Goal: Transaction & Acquisition: Purchase product/service

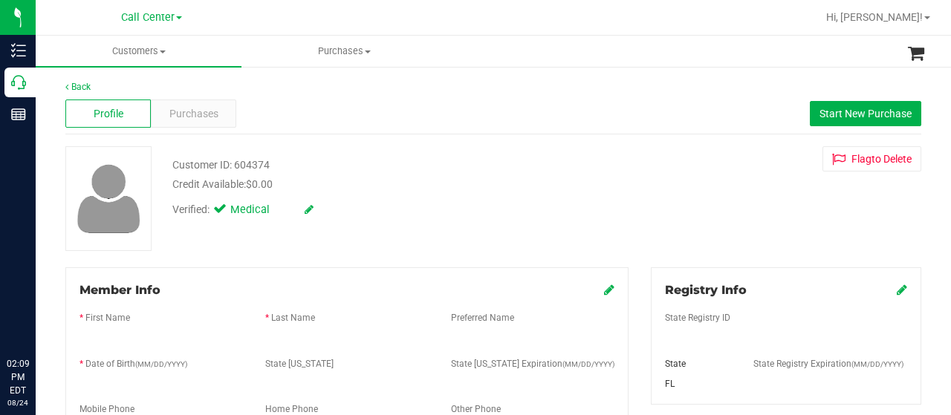
click at [16, 87] on icon at bounding box center [18, 82] width 15 height 15
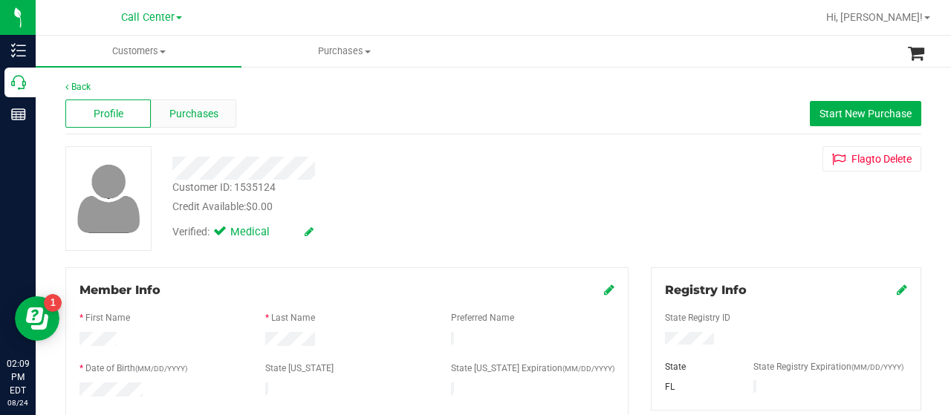
click at [183, 113] on span "Purchases" at bounding box center [193, 114] width 49 height 16
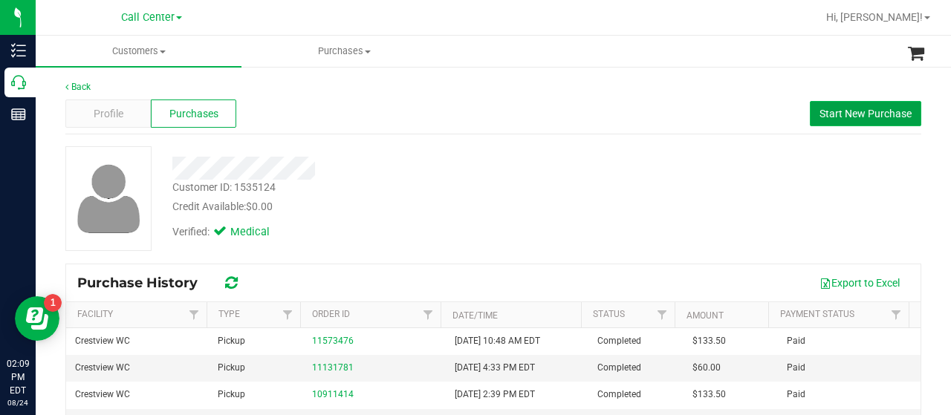
click at [845, 117] on span "Start New Purchase" at bounding box center [865, 114] width 92 height 12
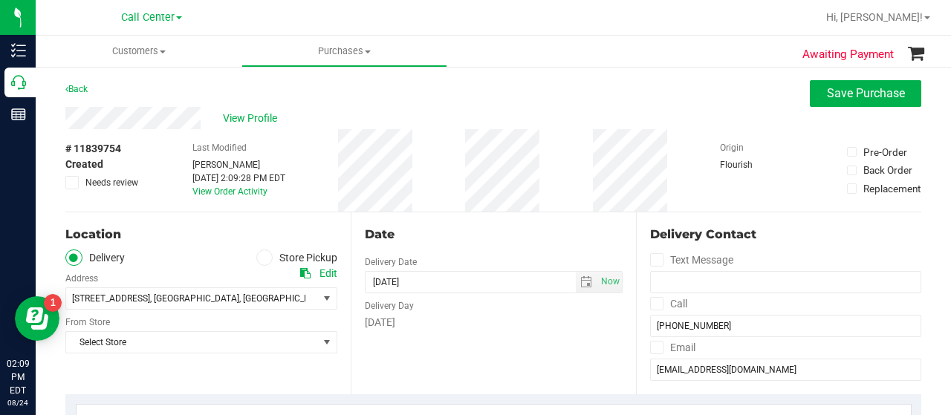
click at [264, 256] on span at bounding box center [264, 258] width 17 height 17
click at [0, 0] on input "Store Pickup" at bounding box center [0, 0] width 0 height 0
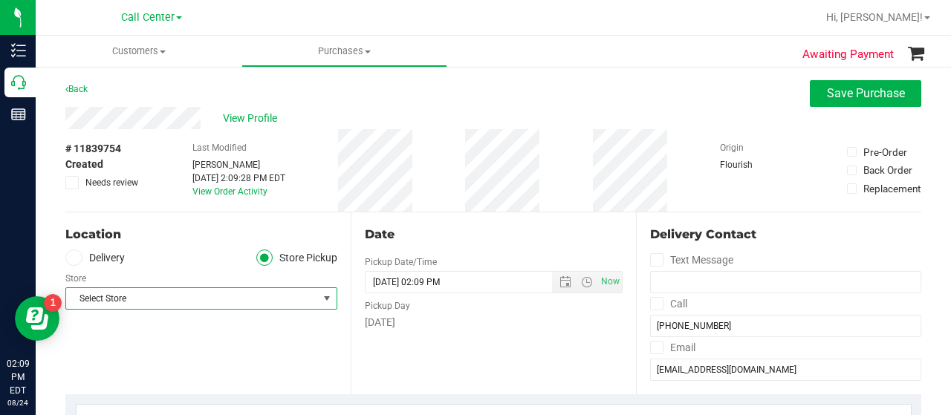
click at [310, 296] on span "Select Store" at bounding box center [192, 298] width 252 height 21
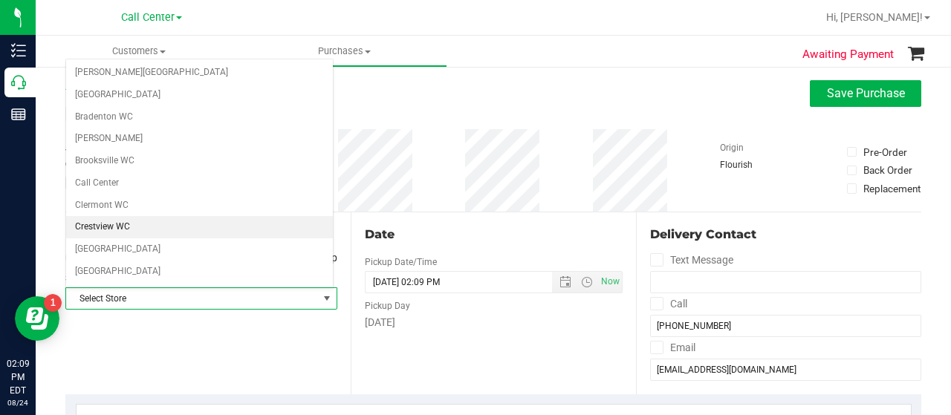
click at [206, 223] on li "Crestview WC" at bounding box center [199, 227] width 267 height 22
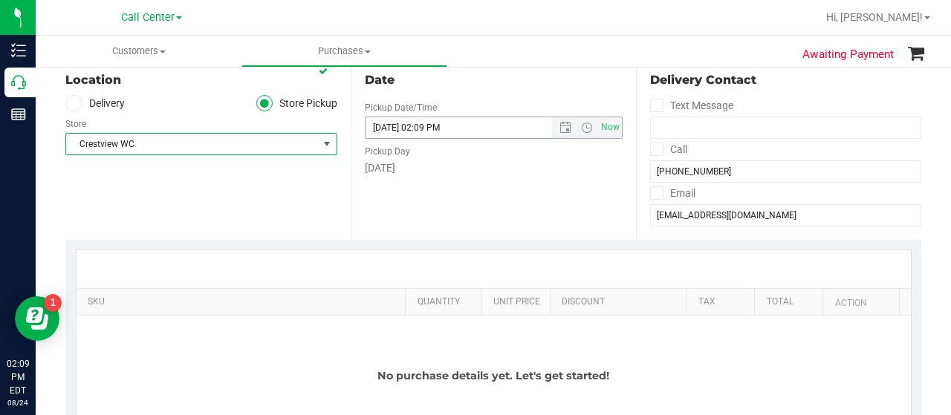
scroll to position [235, 0]
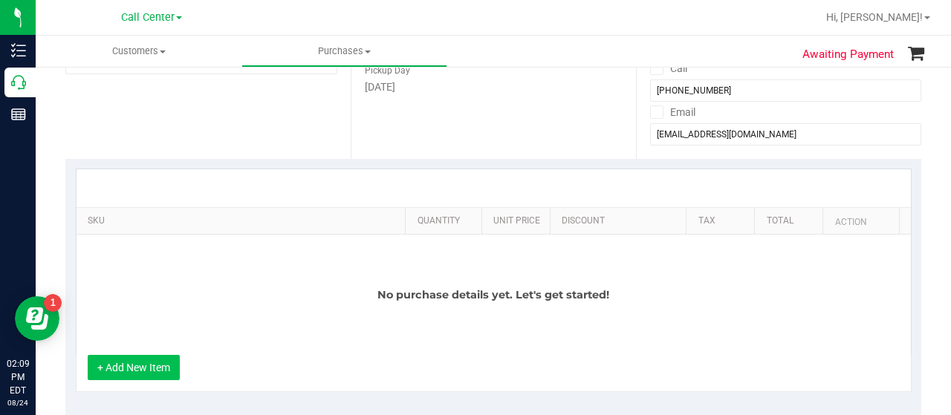
click at [150, 355] on button "+ Add New Item" at bounding box center [134, 367] width 92 height 25
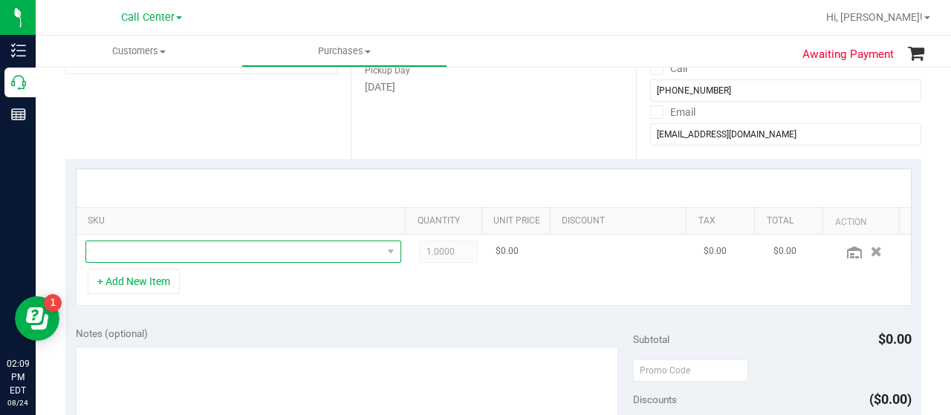
click at [211, 255] on span "NO DATA FOUND" at bounding box center [234, 251] width 296 height 21
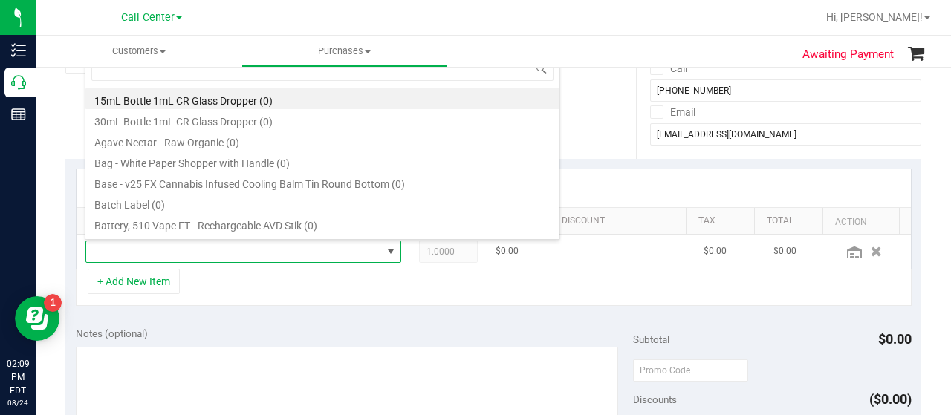
scroll to position [22, 299]
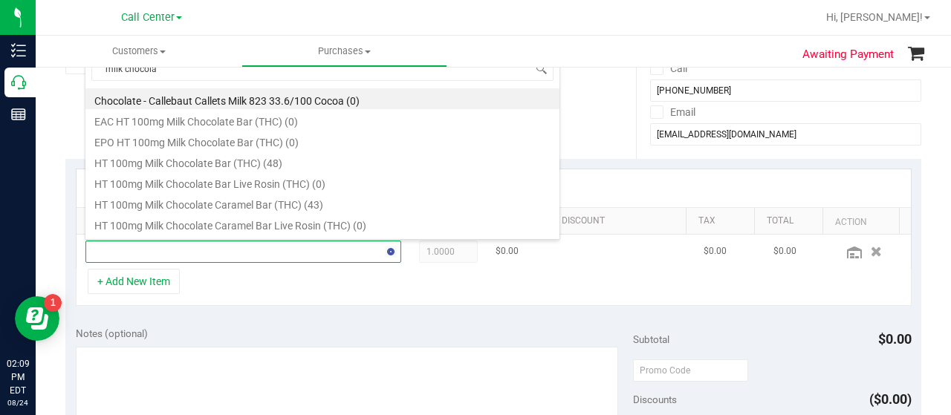
type input "milk chocolat"
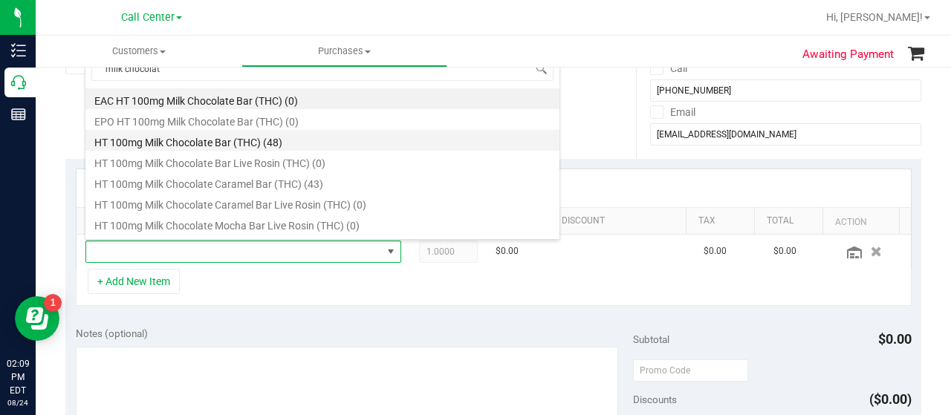
click at [260, 145] on li "HT 100mg Milk Chocolate Bar (THC) (48)" at bounding box center [322, 140] width 474 height 21
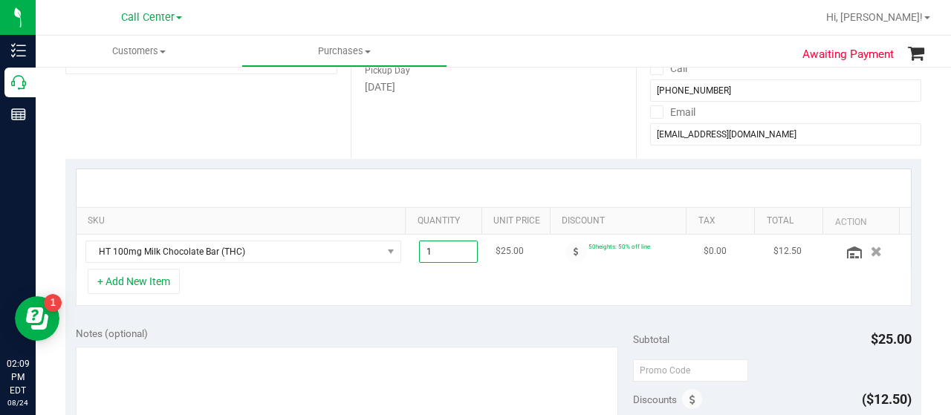
click at [437, 249] on span "1.00 1" at bounding box center [448, 252] width 59 height 22
type input "2"
type input "2.00"
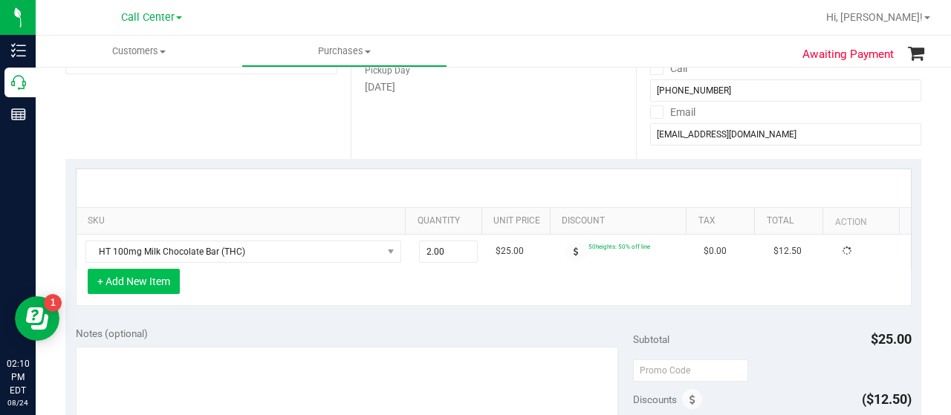
click at [108, 284] on button "+ Add New Item" at bounding box center [134, 281] width 92 height 25
click at [144, 276] on button "+ Add New Item" at bounding box center [134, 281] width 92 height 25
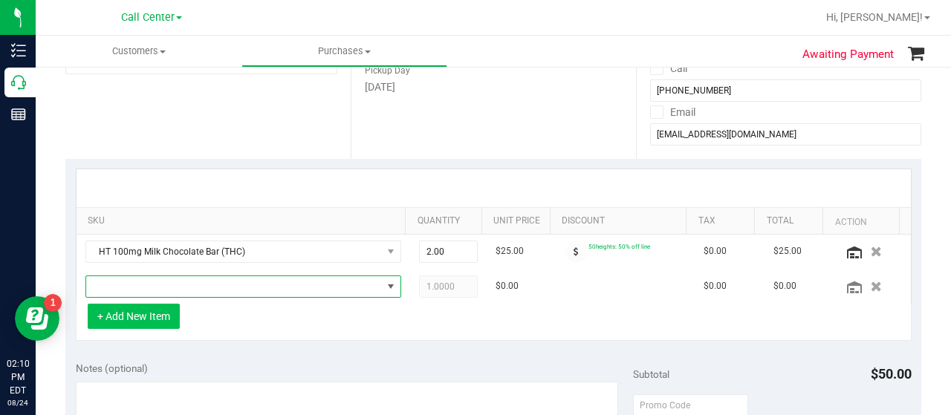
click at [144, 276] on span "NO DATA FOUND" at bounding box center [234, 286] width 296 height 21
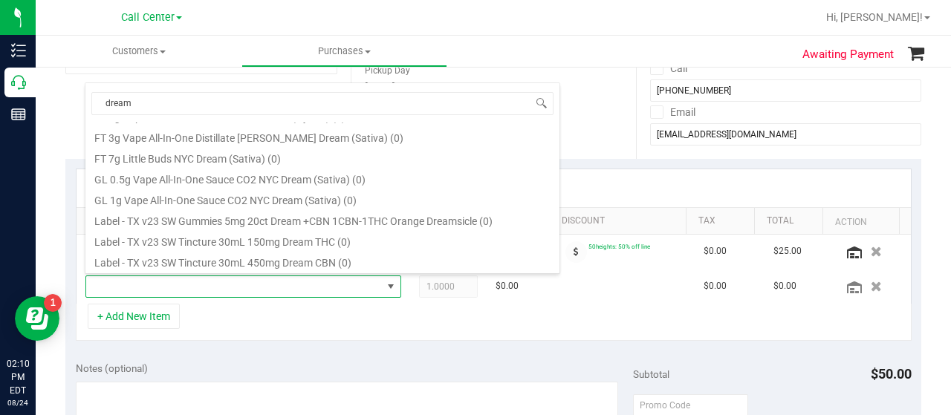
scroll to position [0, 0]
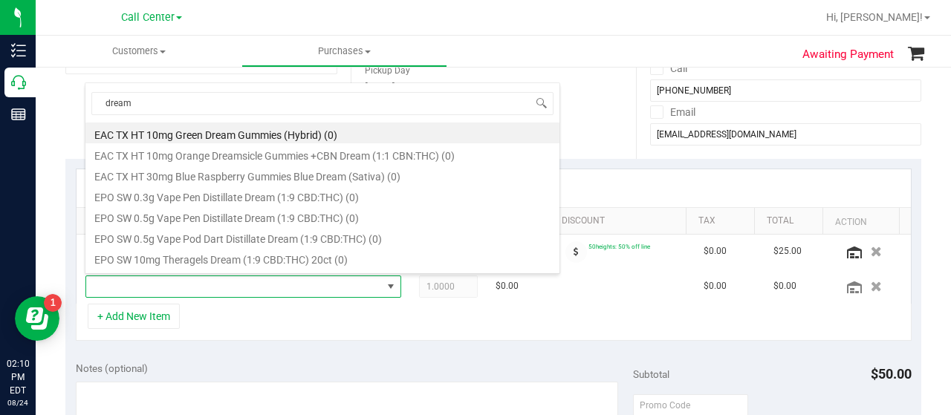
type input "dream"
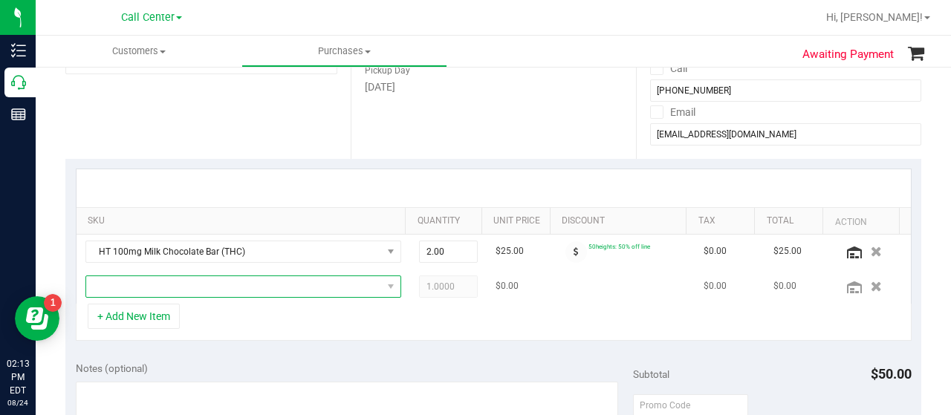
click at [199, 279] on span "NO DATA FOUND" at bounding box center [234, 286] width 296 height 21
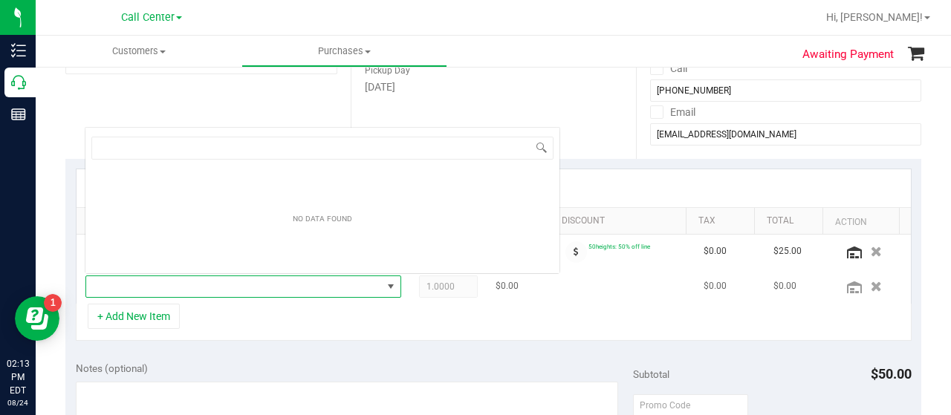
scroll to position [22, 299]
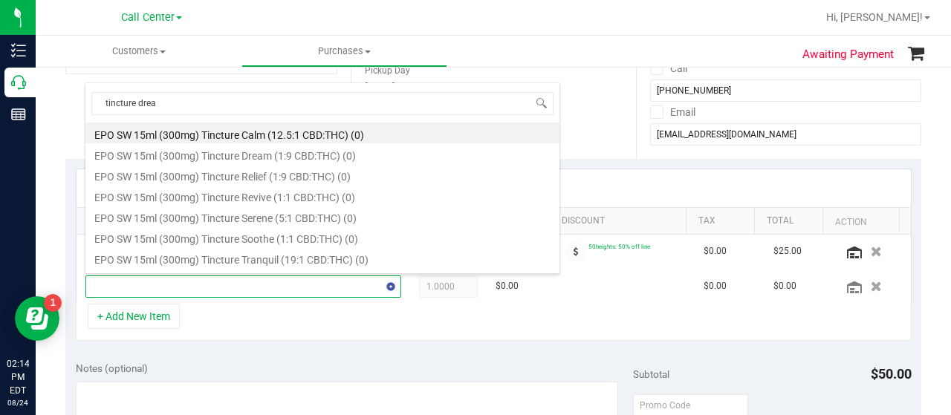
type input "tincture dream"
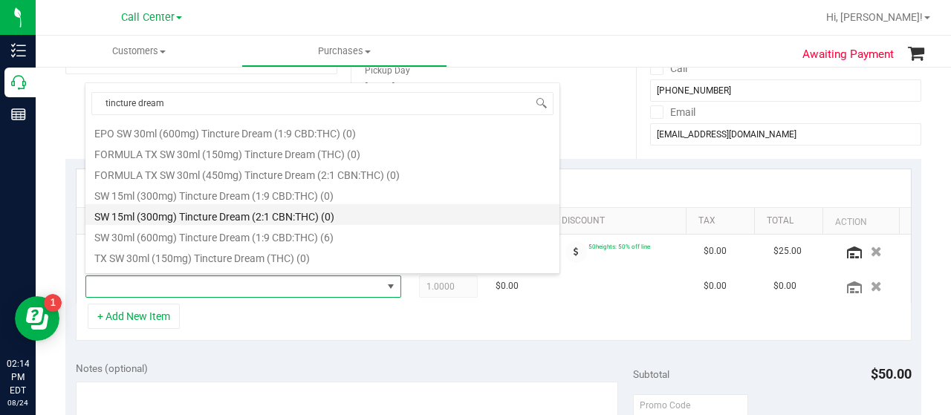
scroll to position [39, 0]
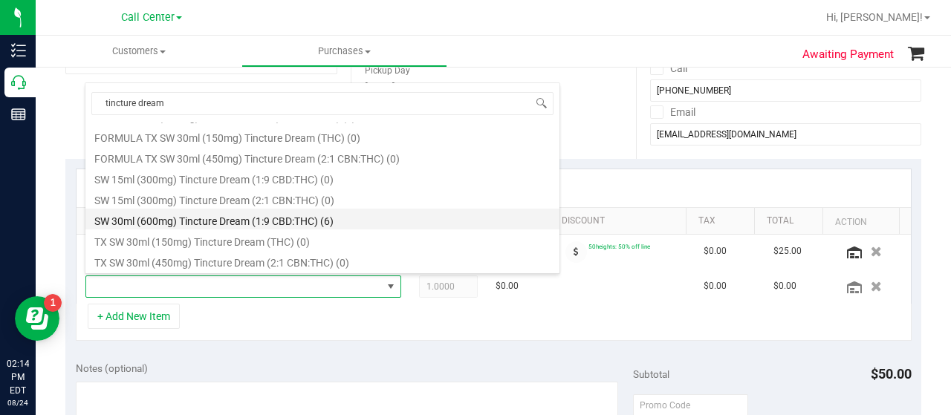
click at [278, 222] on li "SW 30ml (600mg) Tincture Dream (1:9 CBD:THC) (6)" at bounding box center [322, 219] width 474 height 21
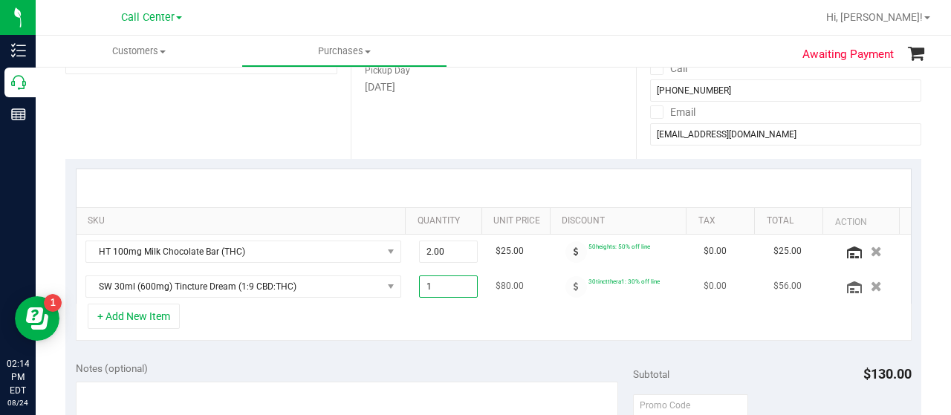
click at [450, 283] on span "1.00 1" at bounding box center [448, 287] width 59 height 22
type input "2"
type input "2.00"
click at [560, 179] on div at bounding box center [494, 188] width 834 height 38
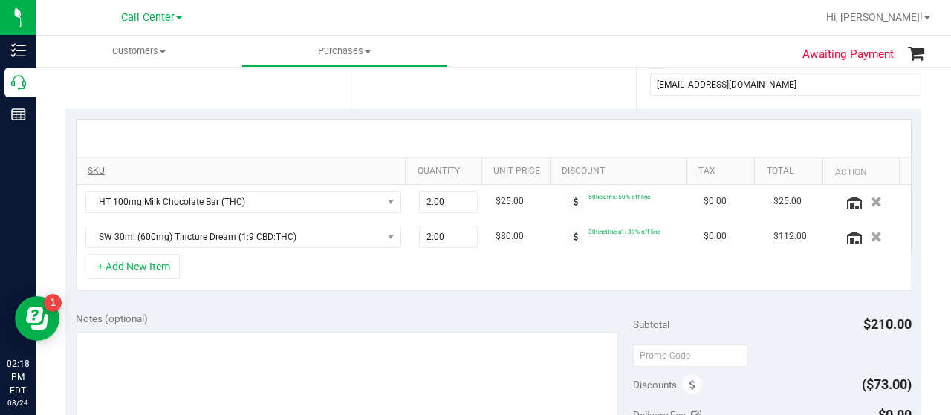
scroll to position [299, 0]
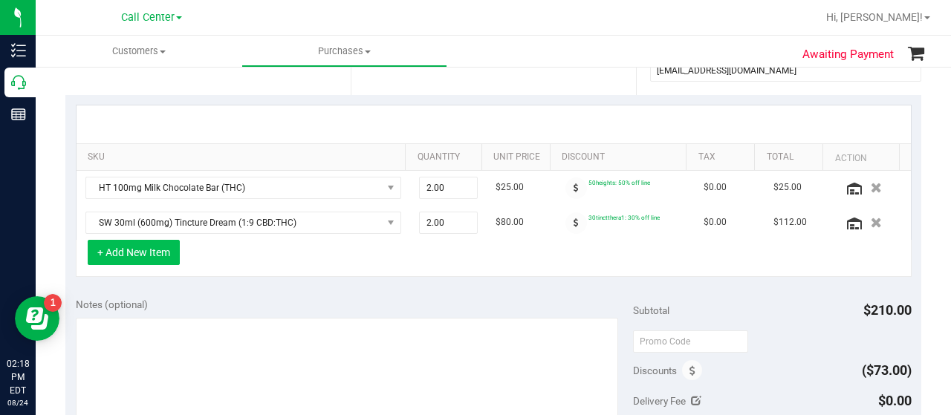
click at [159, 254] on button "+ Add New Item" at bounding box center [134, 252] width 92 height 25
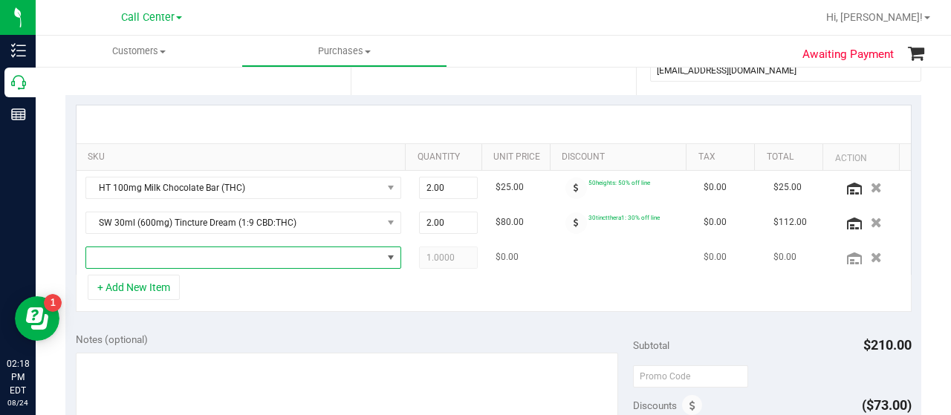
click at [227, 249] on span "NO DATA FOUND" at bounding box center [234, 257] width 296 height 21
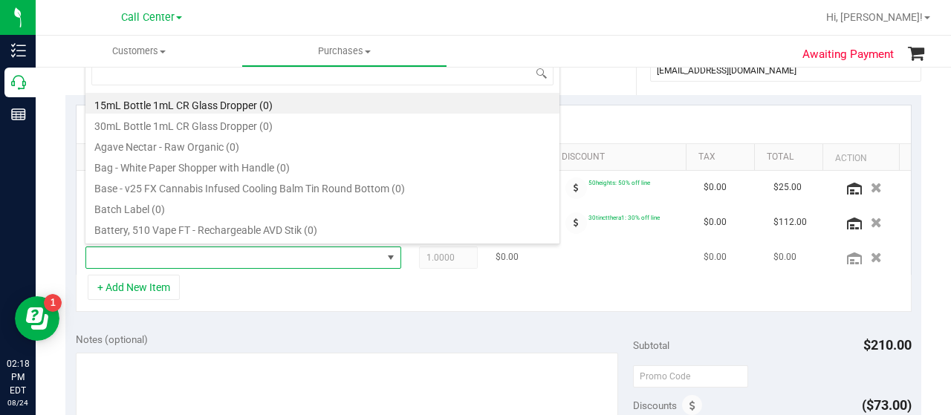
scroll to position [22, 299]
type input "fso"
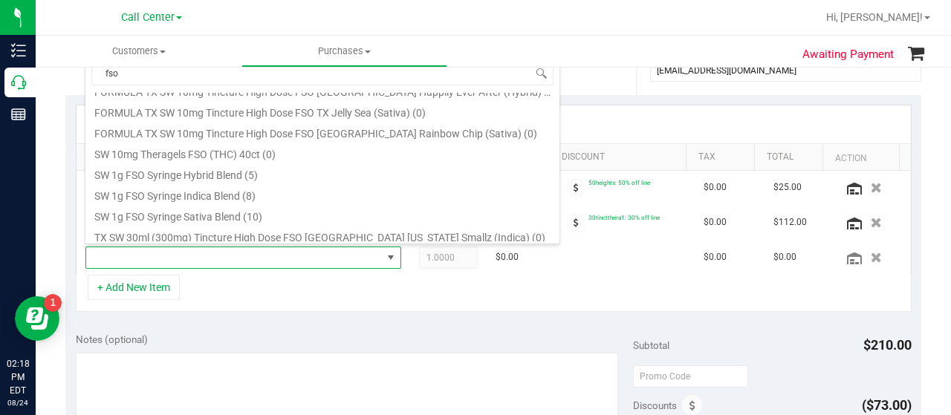
scroll to position [284, 0]
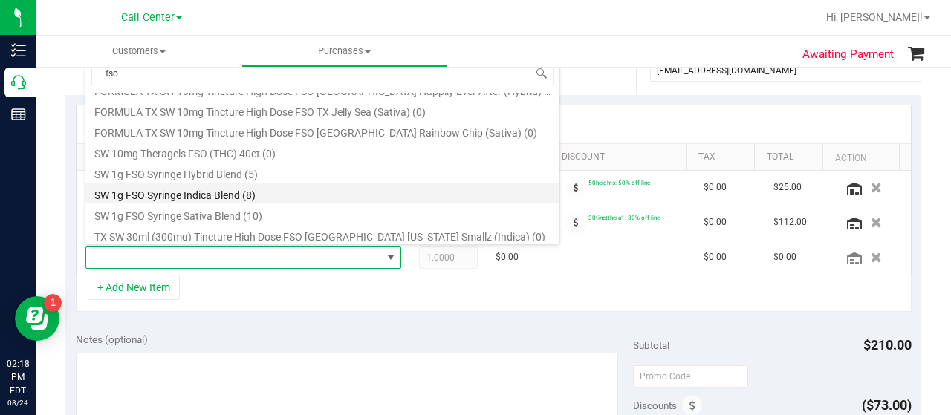
click at [258, 191] on li "SW 1g FSO Syringe Indica Blend (8)" at bounding box center [322, 193] width 474 height 21
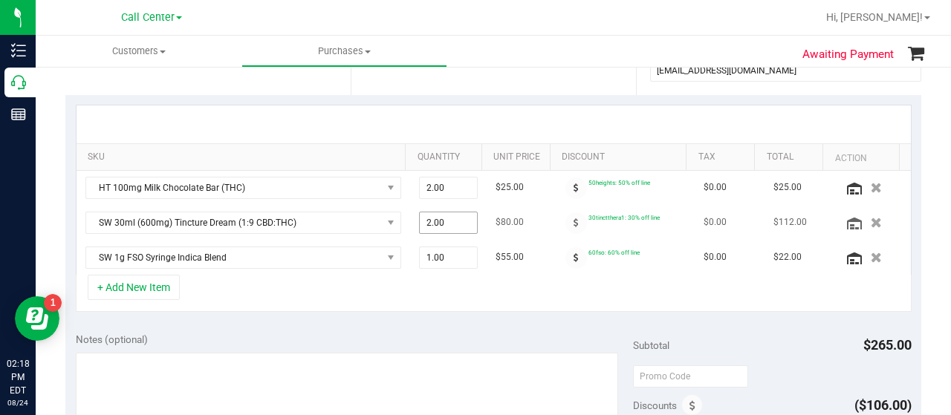
click at [437, 218] on span "2.00 2" at bounding box center [448, 223] width 59 height 22
type input "1"
type input "1.00"
click at [143, 280] on button "+ Add New Item" at bounding box center [134, 287] width 92 height 25
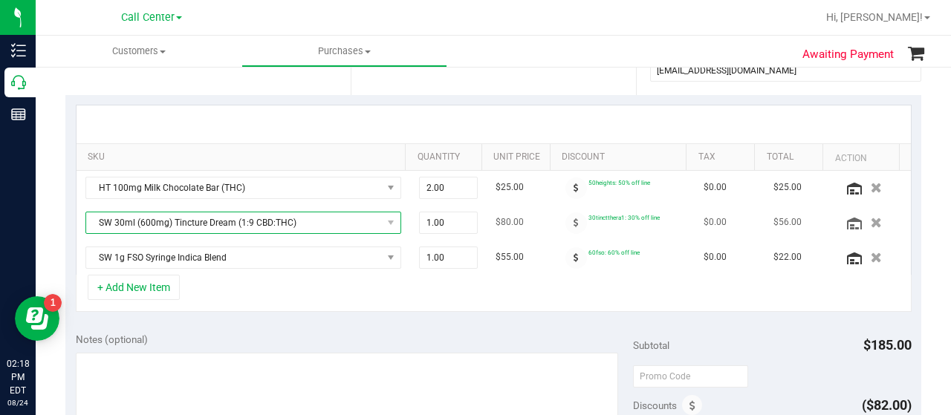
click at [300, 219] on span "SW 30ml (600mg) Tincture Dream (1:9 CBD:THC)" at bounding box center [234, 222] width 296 height 21
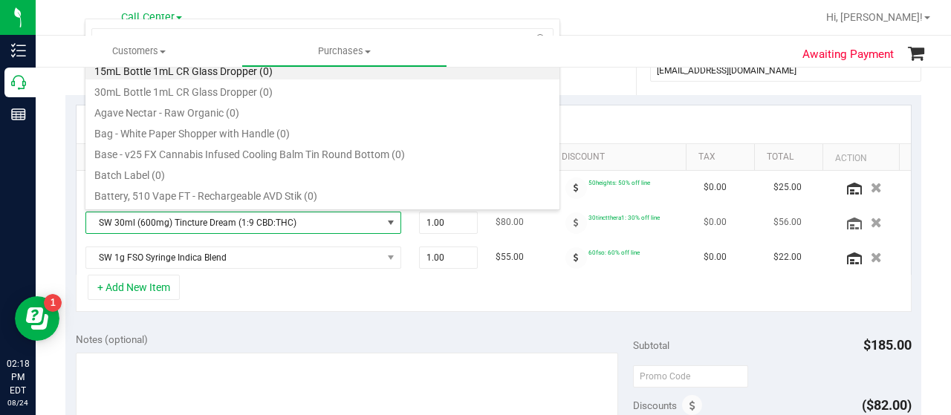
scroll to position [22, 299]
type input "ther"
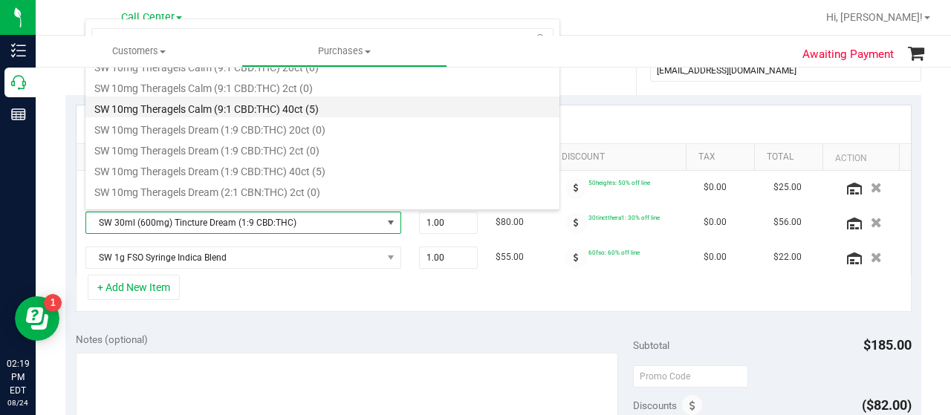
scroll to position [876, 0]
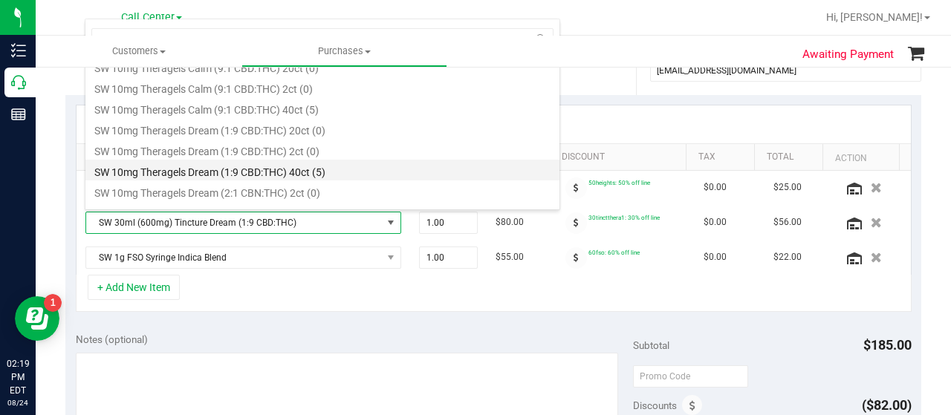
click at [322, 169] on li "SW 10mg Theragels Dream (1:9 CBD:THC) 40ct (5)" at bounding box center [322, 170] width 474 height 21
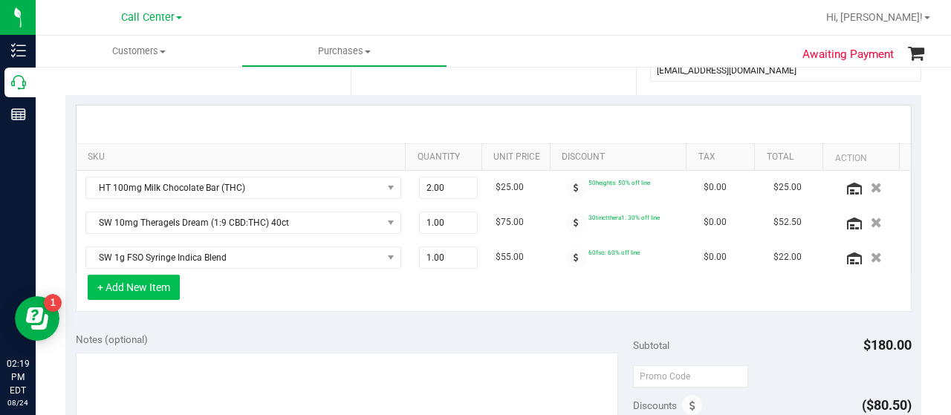
click at [149, 286] on button "+ Add New Item" at bounding box center [134, 287] width 92 height 25
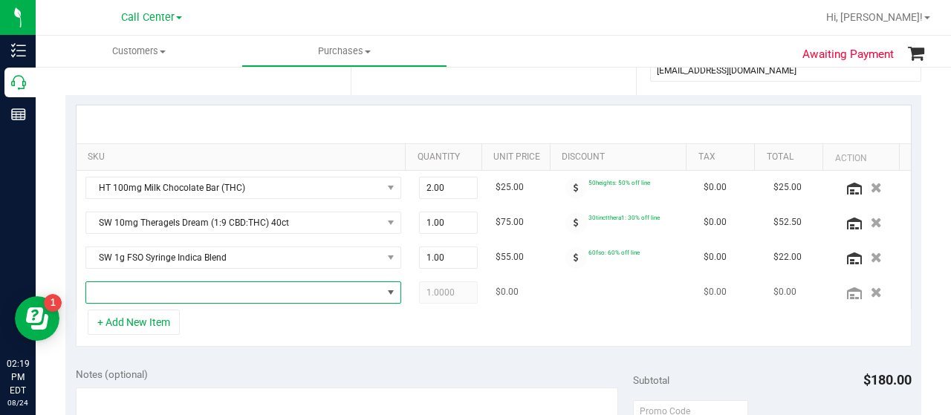
click at [177, 292] on span "NO DATA FOUND" at bounding box center [234, 292] width 296 height 21
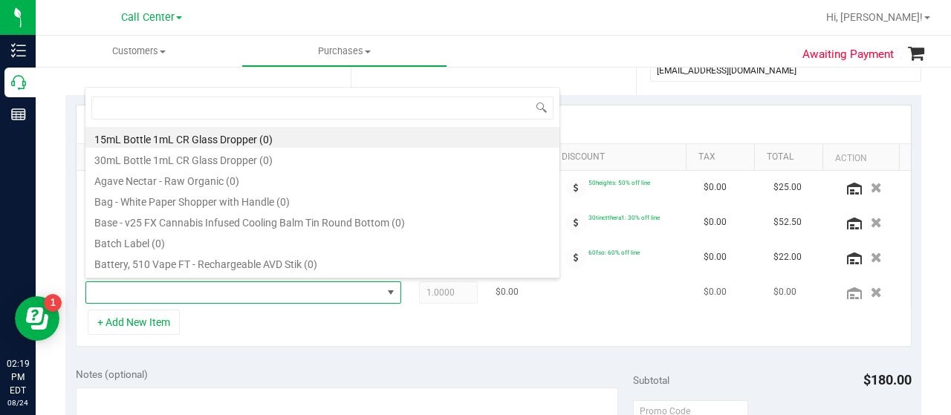
scroll to position [22, 299]
type input "relief"
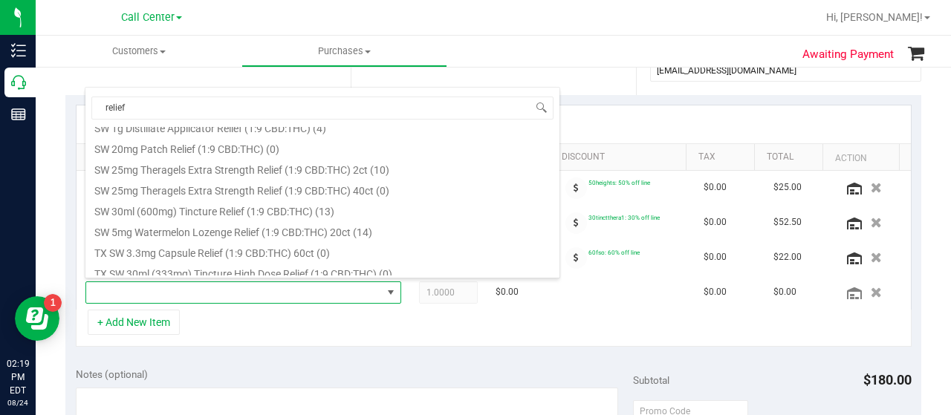
scroll to position [572, 0]
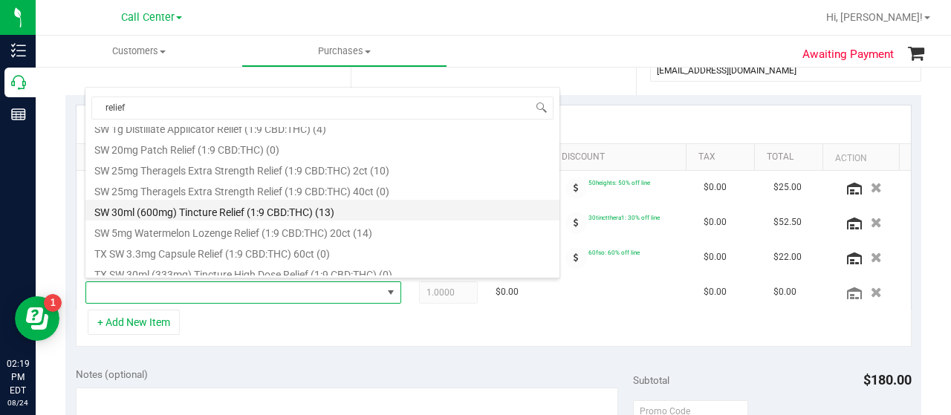
click at [306, 208] on li "SW 30ml (600mg) Tincture Relief (1:9 CBD:THC) (13)" at bounding box center [322, 210] width 474 height 21
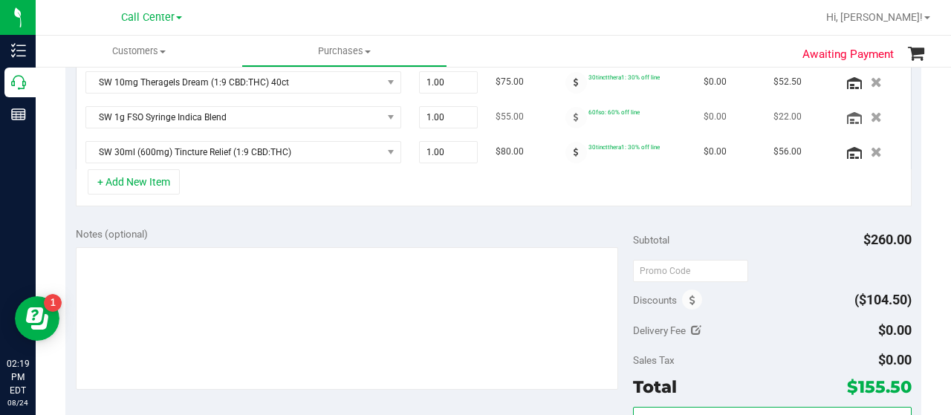
scroll to position [440, 0]
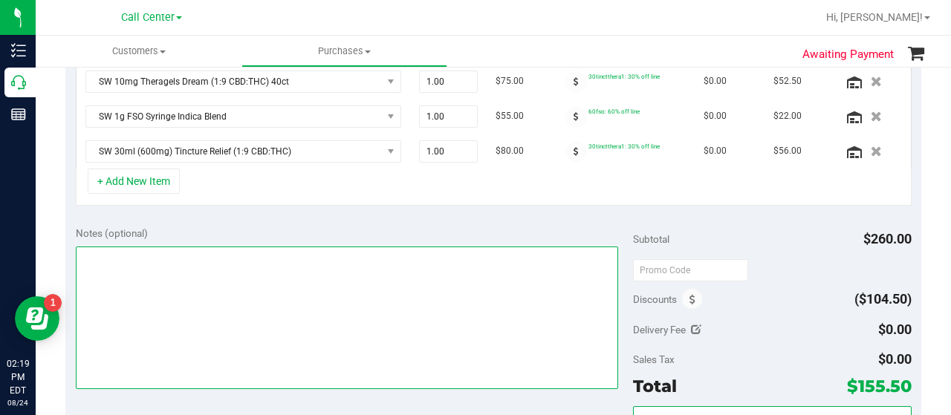
click at [426, 275] on textarea at bounding box center [347, 318] width 542 height 143
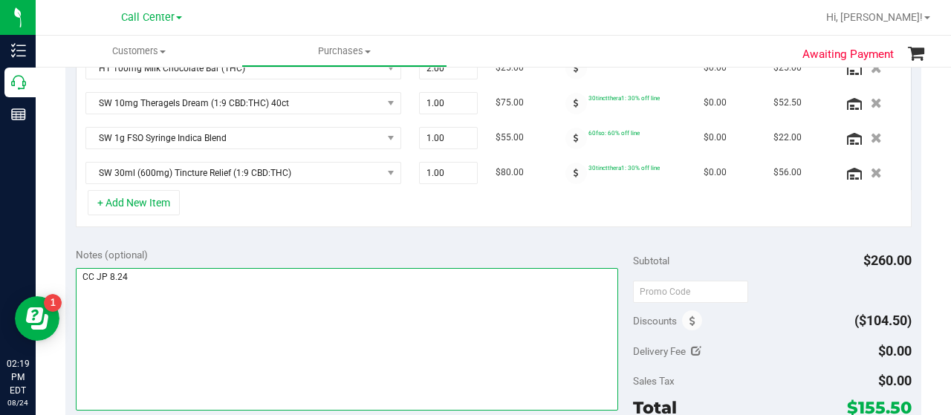
scroll to position [547, 0]
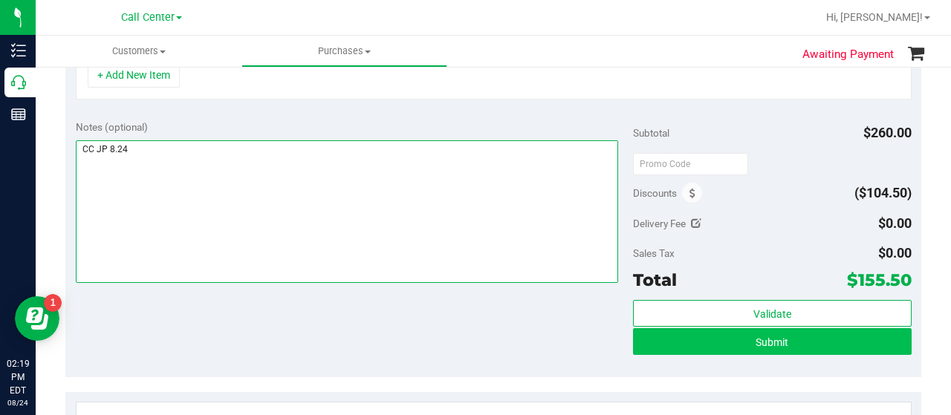
type textarea "CC JP 8.24"
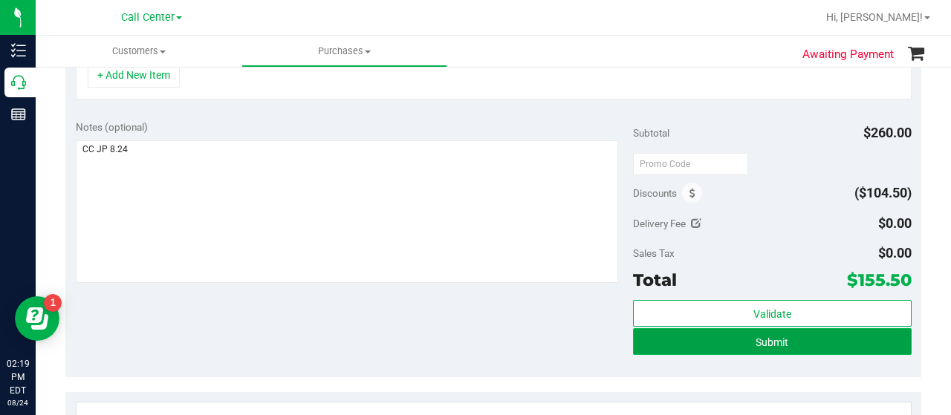
click at [767, 336] on span "Submit" at bounding box center [771, 342] width 33 height 12
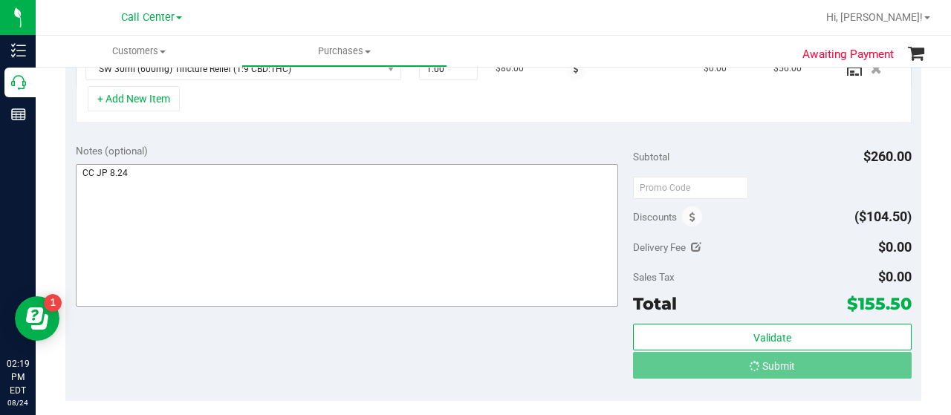
scroll to position [500, 0]
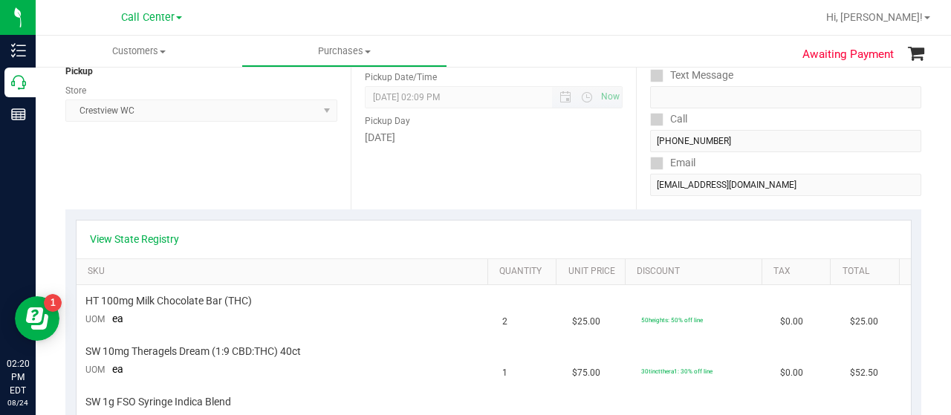
scroll to position [194, 0]
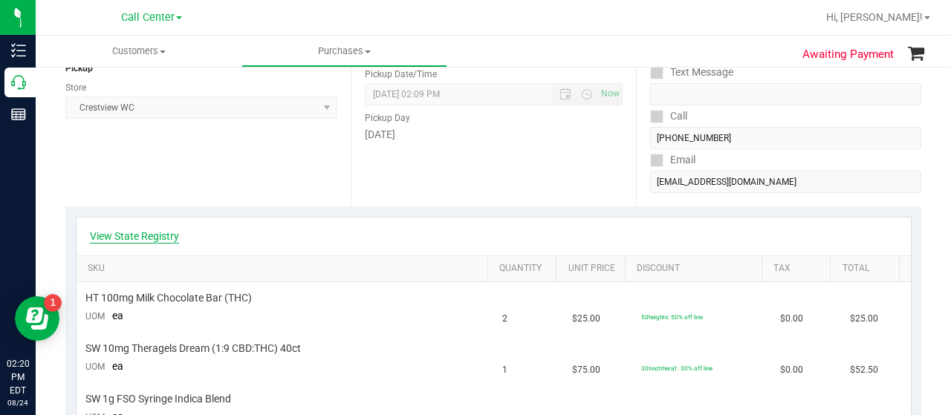
click at [149, 234] on link "View State Registry" at bounding box center [134, 236] width 89 height 15
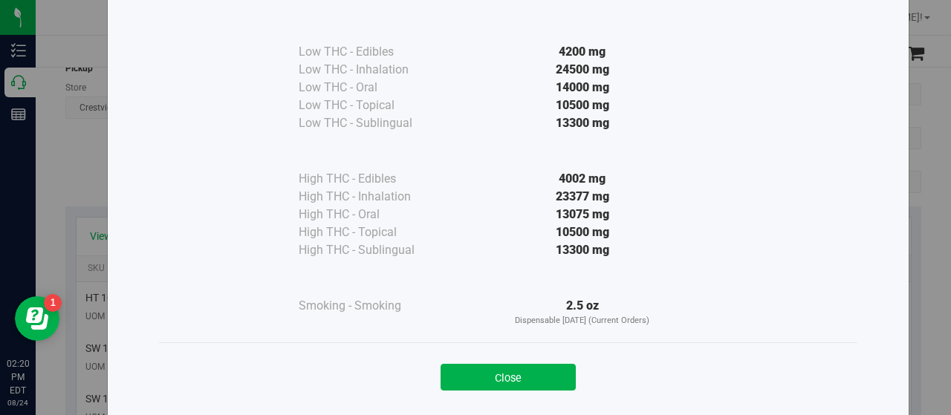
scroll to position [89, 0]
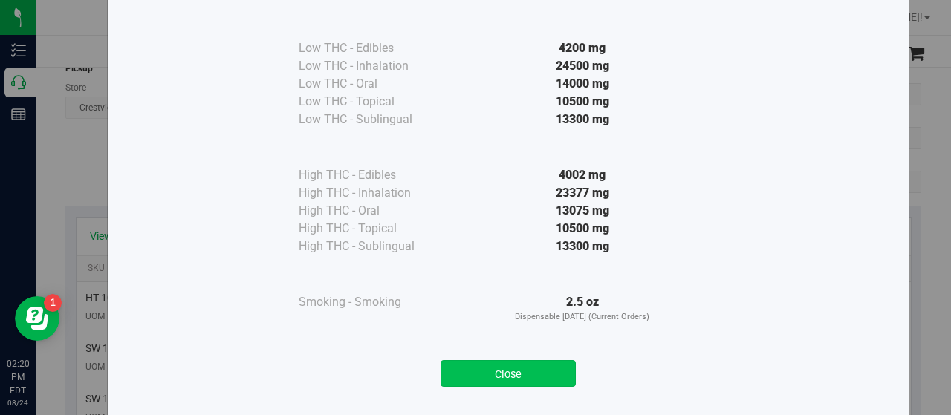
click at [510, 366] on button "Close" at bounding box center [507, 373] width 135 height 27
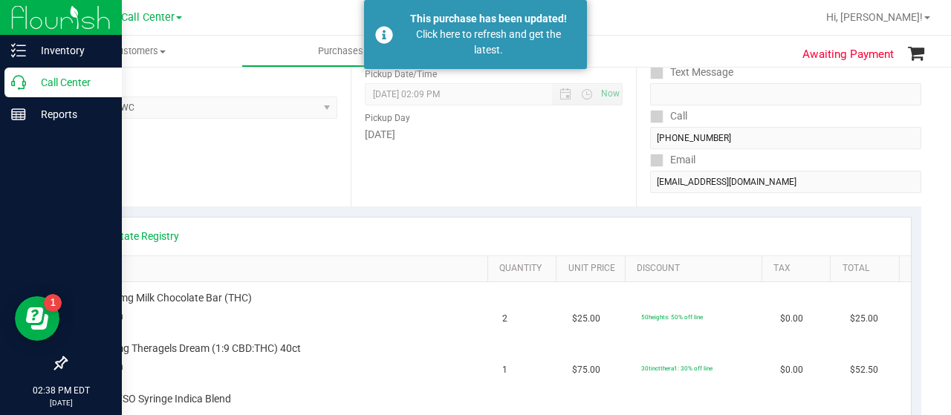
click at [27, 79] on p "Call Center" at bounding box center [70, 83] width 89 height 18
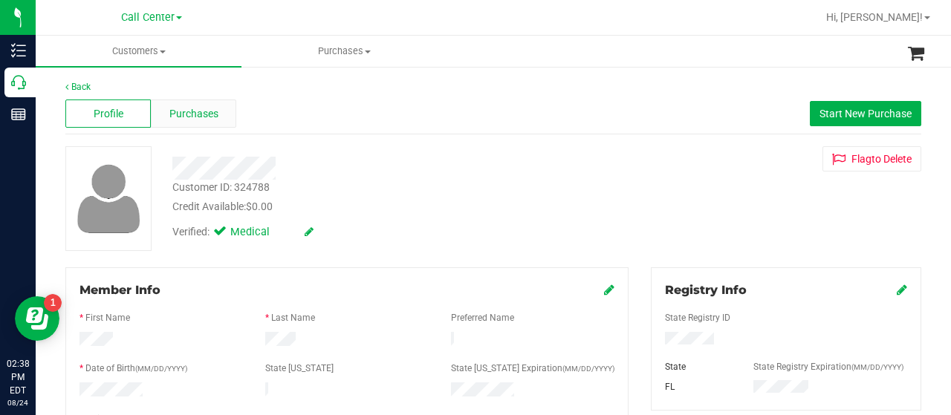
click at [208, 108] on span "Purchases" at bounding box center [193, 114] width 49 height 16
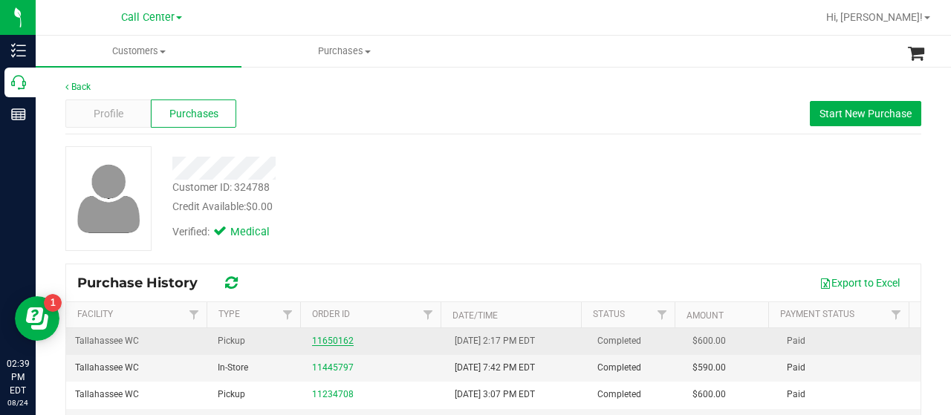
click at [328, 342] on link "11650162" at bounding box center [333, 341] width 42 height 10
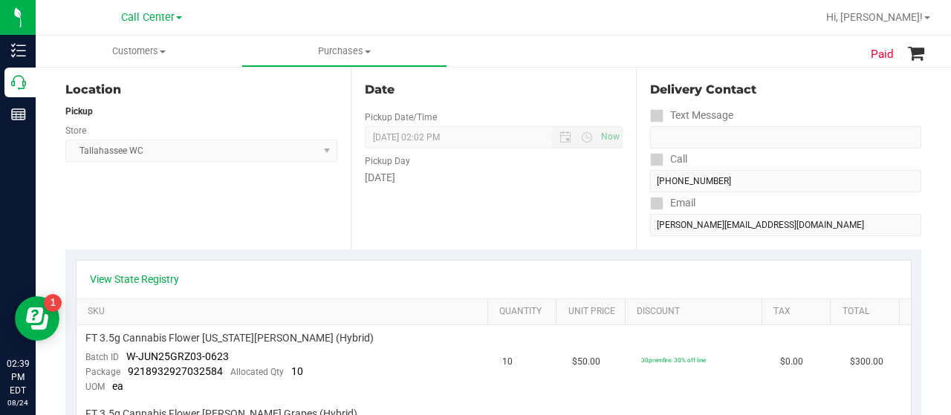
scroll to position [169, 0]
click at [146, 274] on link "View State Registry" at bounding box center [134, 278] width 89 height 15
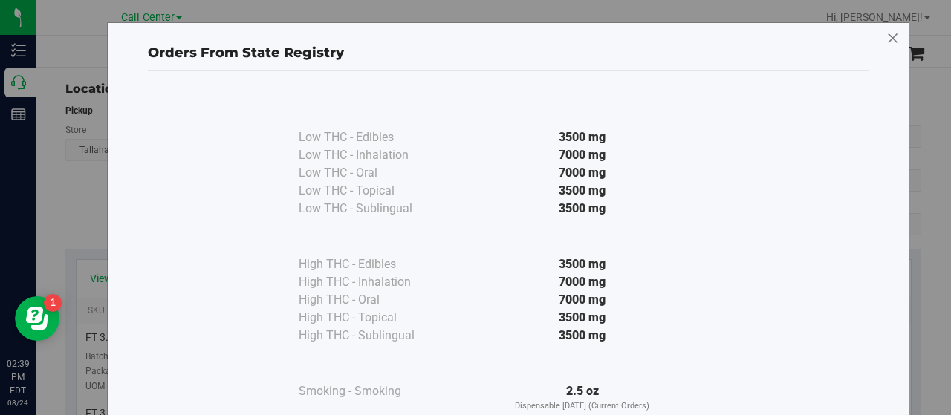
click at [886, 39] on icon at bounding box center [892, 39] width 13 height 24
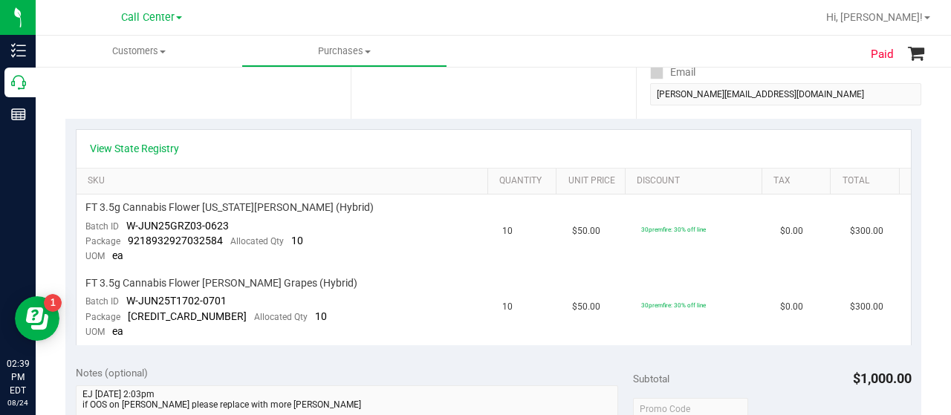
scroll to position [299, 0]
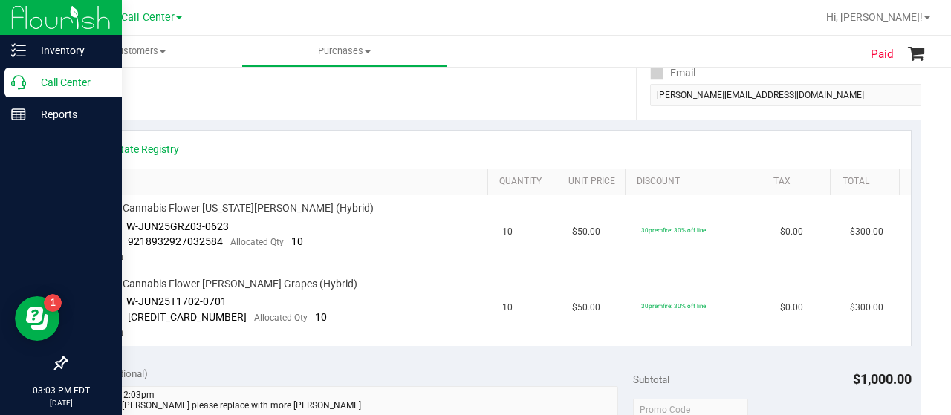
click at [27, 75] on p "Call Center" at bounding box center [70, 83] width 89 height 18
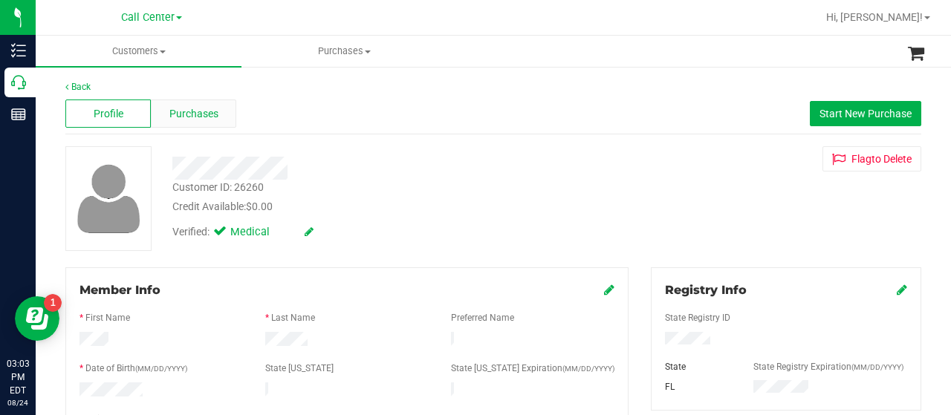
click at [178, 120] on span "Purchases" at bounding box center [193, 114] width 49 height 16
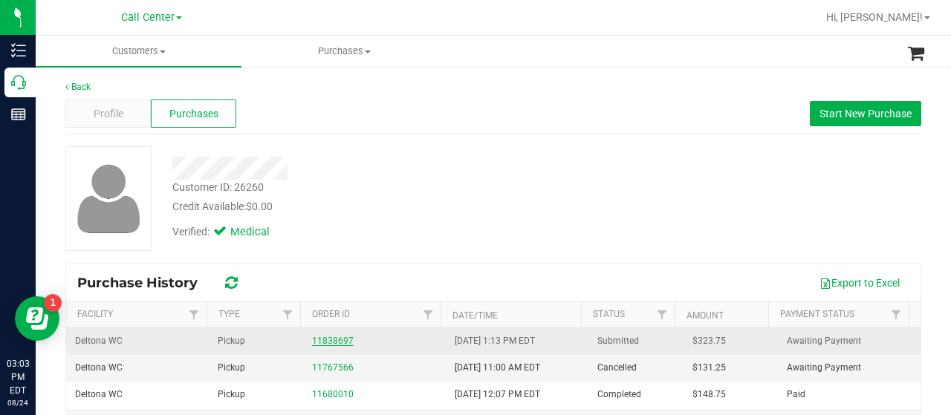
click at [321, 341] on link "11838697" at bounding box center [333, 341] width 42 height 10
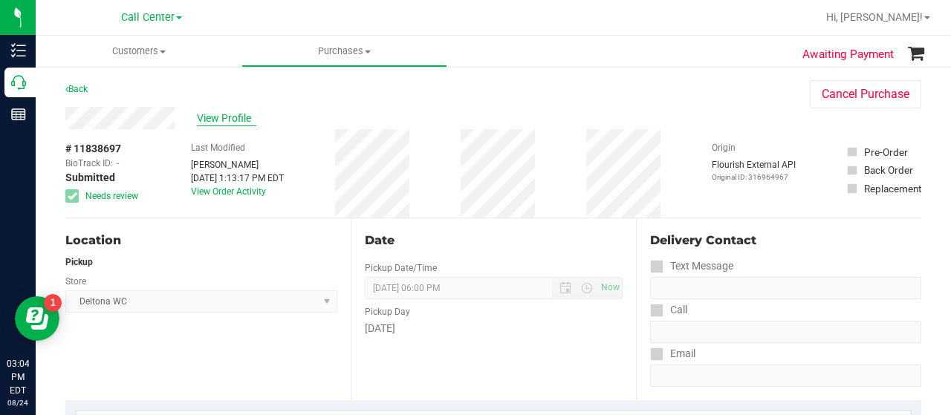
click at [201, 121] on span "View Profile" at bounding box center [226, 119] width 59 height 16
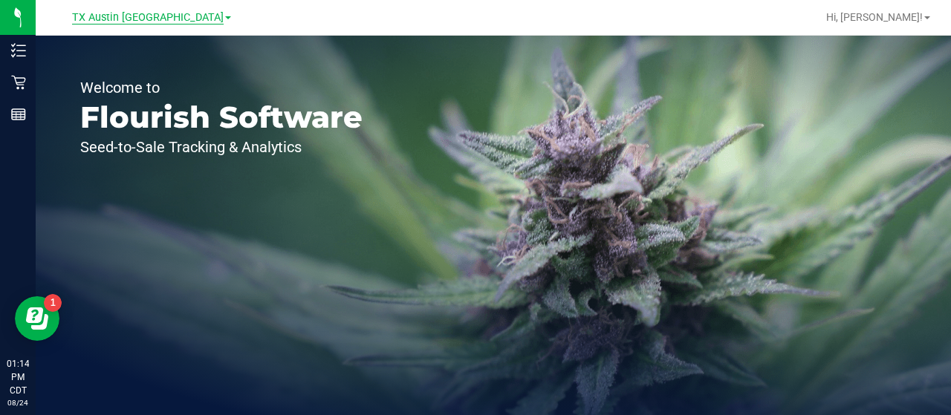
click at [144, 16] on span "TX Austin [GEOGRAPHIC_DATA]" at bounding box center [148, 17] width 152 height 13
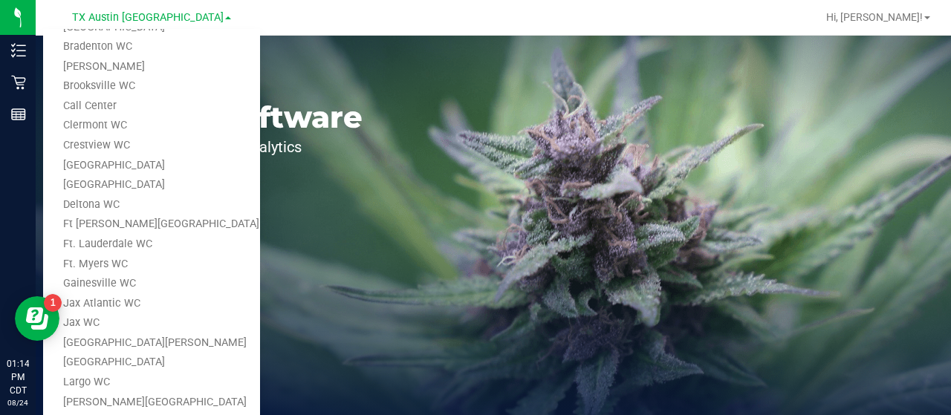
scroll to position [43, 0]
click at [132, 148] on link "Crestview WC" at bounding box center [151, 147] width 217 height 20
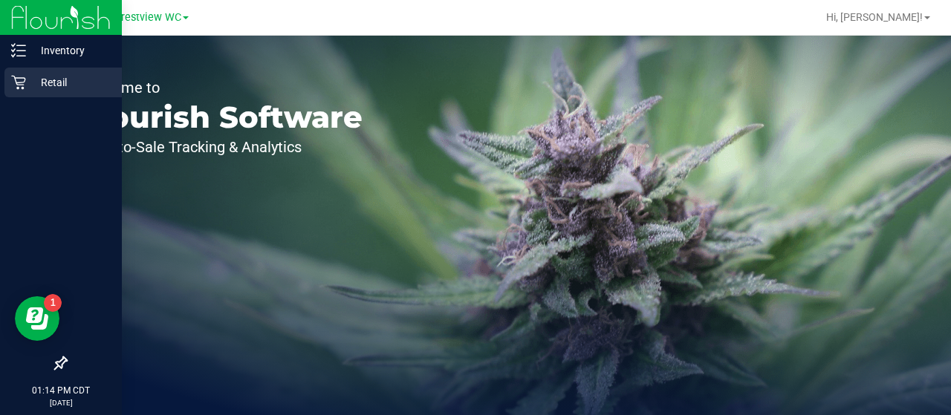
click at [53, 81] on p "Retail" at bounding box center [70, 83] width 89 height 18
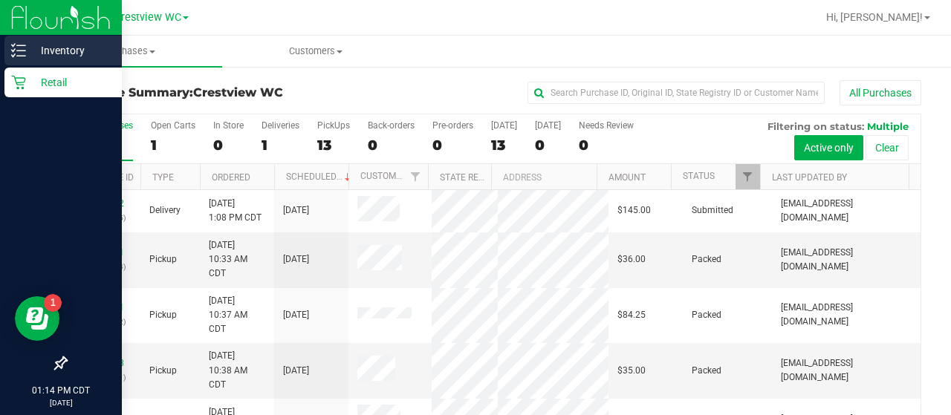
click at [25, 47] on icon at bounding box center [18, 50] width 15 height 15
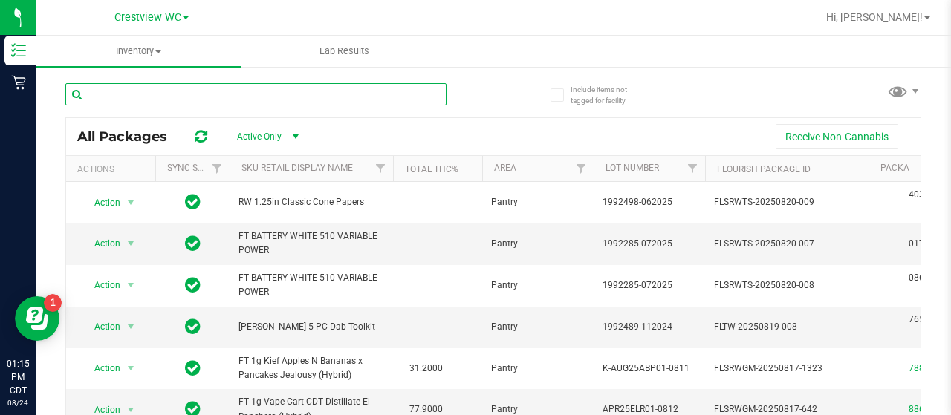
click at [304, 97] on input "text" at bounding box center [255, 94] width 381 height 22
click at [150, 97] on input "text" at bounding box center [255, 94] width 381 height 22
click at [242, 100] on input "text" at bounding box center [255, 94] width 381 height 22
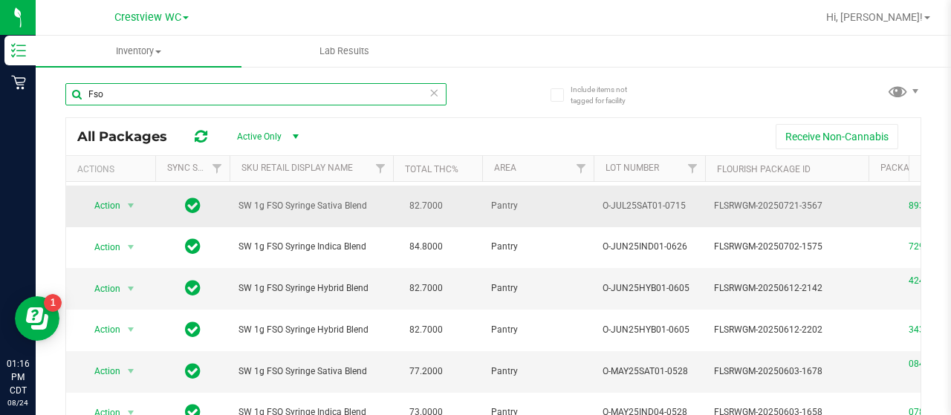
scroll to position [37, 0]
type input "Fso"
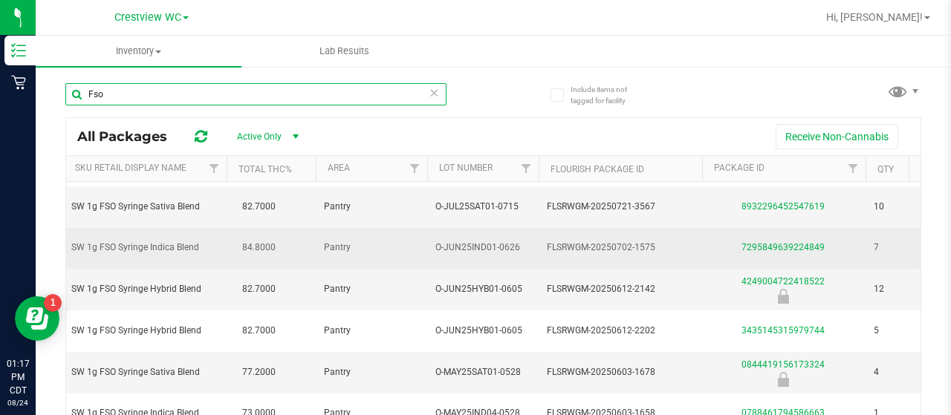
scroll to position [0, 167]
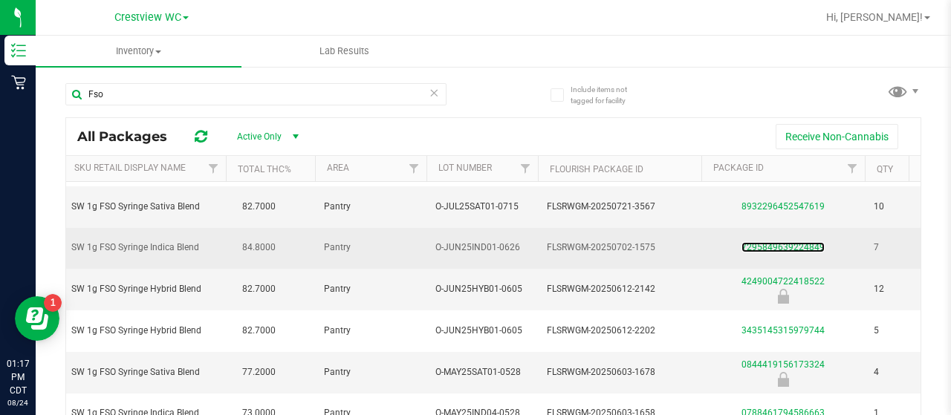
click at [803, 246] on link "7295849639224849" at bounding box center [782, 247] width 83 height 10
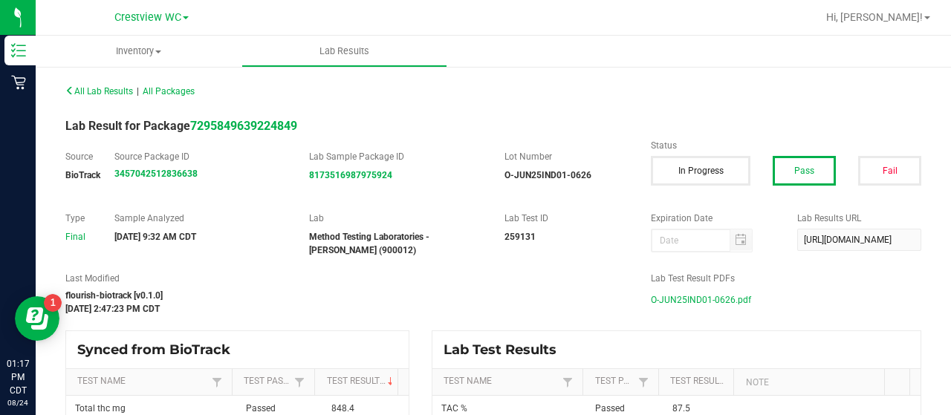
click at [695, 298] on span "O-JUN25IND01-0626.pdf" at bounding box center [701, 300] width 100 height 22
